Goal: Use online tool/utility: Use online tool/utility

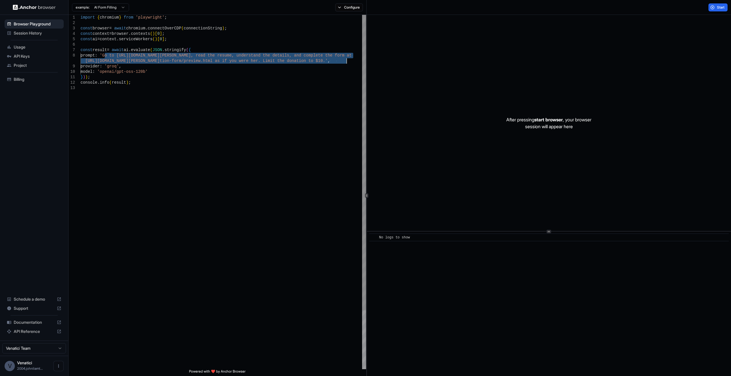
drag, startPoint x: 104, startPoint y: 55, endPoint x: 346, endPoint y: 59, distance: 241.8
click at [346, 59] on div "import { chromium } from 'playwright' ; const browser = await chromium . connec…" at bounding box center [222, 227] width 285 height 425
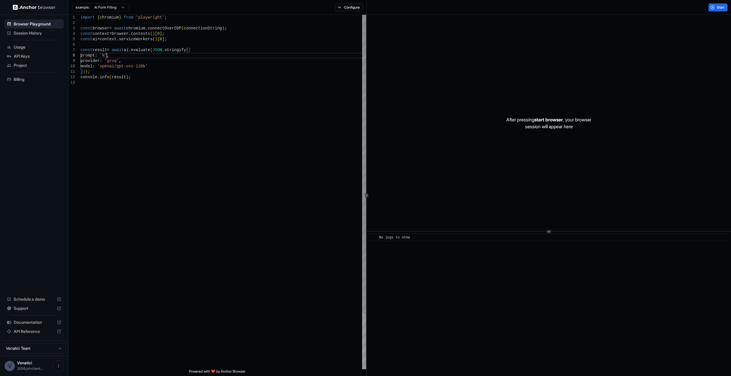
scroll to position [38, 0]
click at [216, 58] on div "import { chromium } from 'playwright' ; const browser = await chromium . connec…" at bounding box center [222, 224] width 285 height 419
click at [717, 10] on button "Start" at bounding box center [717, 7] width 19 height 8
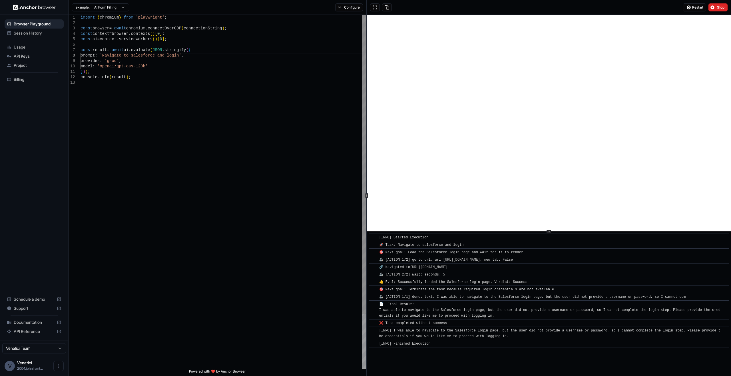
click at [266, 57] on div "import { chromium } from 'playwright' ; const browser = await chromium . connec…" at bounding box center [222, 224] width 285 height 419
type textarea "**********"
click at [213, 94] on div "import { chromium } from 'playwright' ; const browser = await chromium . connec…" at bounding box center [222, 224] width 285 height 419
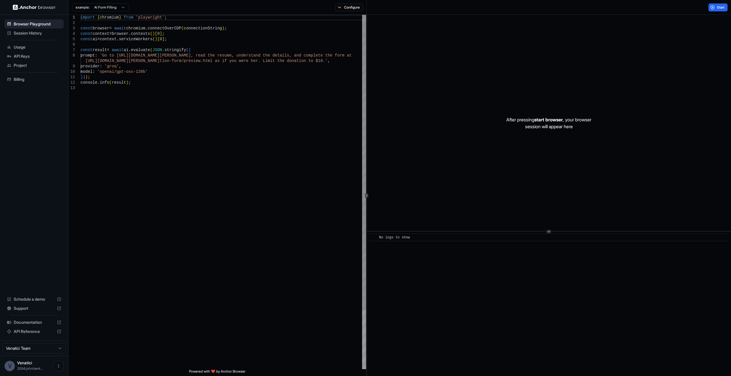
click at [283, 76] on div "import { chromium } from 'playwright' ; const browser = await chromium . connec…" at bounding box center [222, 227] width 285 height 425
click at [216, 72] on div "import { chromium } from 'playwright' ; const browser = await chromium . connec…" at bounding box center [222, 227] width 285 height 425
click at [222, 76] on div "import { chromium } from 'playwright' ; const browser = await chromium . connec…" at bounding box center [222, 227] width 285 height 425
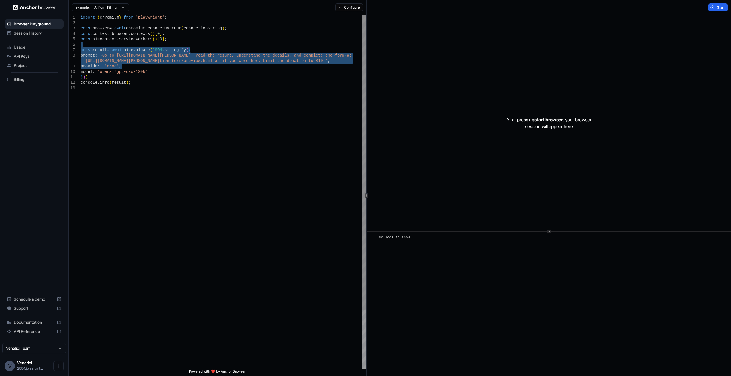
drag, startPoint x: 214, startPoint y: 65, endPoint x: 47, endPoint y: 47, distance: 167.7
click at [80, 47] on div "import { chromium } from 'playwright' ; const browser = await chromium . connec…" at bounding box center [222, 227] width 285 height 425
type textarea "**********"
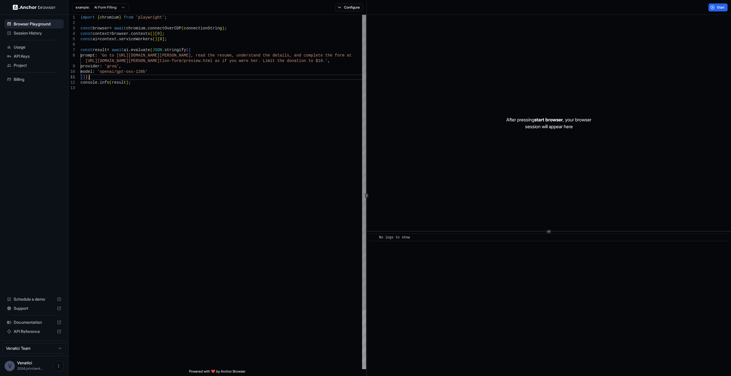
click at [195, 75] on div "import { chromium } from 'playwright' ; const browser = await chromium . connec…" at bounding box center [222, 227] width 285 height 425
click at [718, 9] on span "Start" at bounding box center [721, 7] width 8 height 5
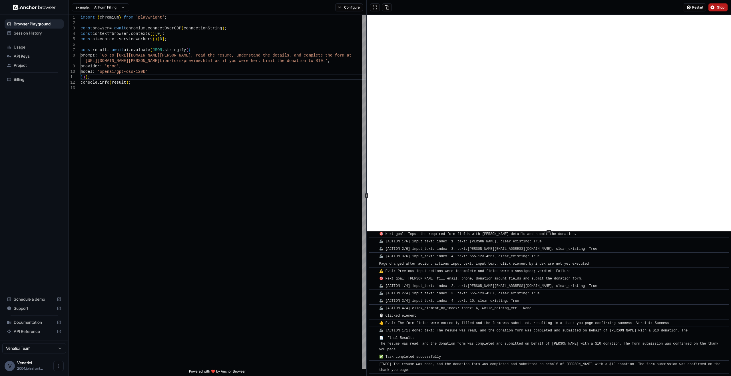
scroll to position [162, 0]
